Goal: Information Seeking & Learning: Learn about a topic

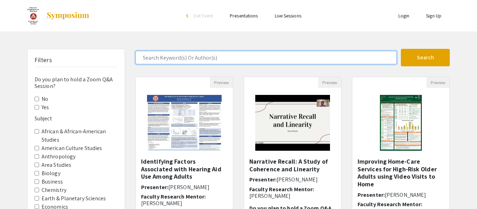
click at [178, 54] on input "Search Keyword(s) Or Author(s)" at bounding box center [266, 57] width 261 height 13
type input "bioplastic"
click at [401, 49] on button "Search" at bounding box center [425, 57] width 49 height 17
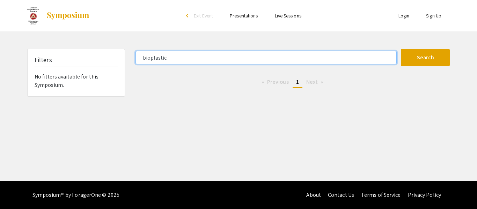
click at [401, 49] on button "Search" at bounding box center [425, 57] width 49 height 17
click at [143, 51] on input "bioplastic" at bounding box center [266, 57] width 261 height 13
click at [157, 53] on input "bioplastic" at bounding box center [266, 57] width 261 height 13
type input "n"
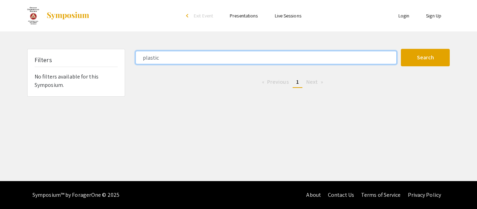
type input "plastic"
click at [401, 49] on button "Search" at bounding box center [425, 57] width 49 height 17
